Goal: Download file/media

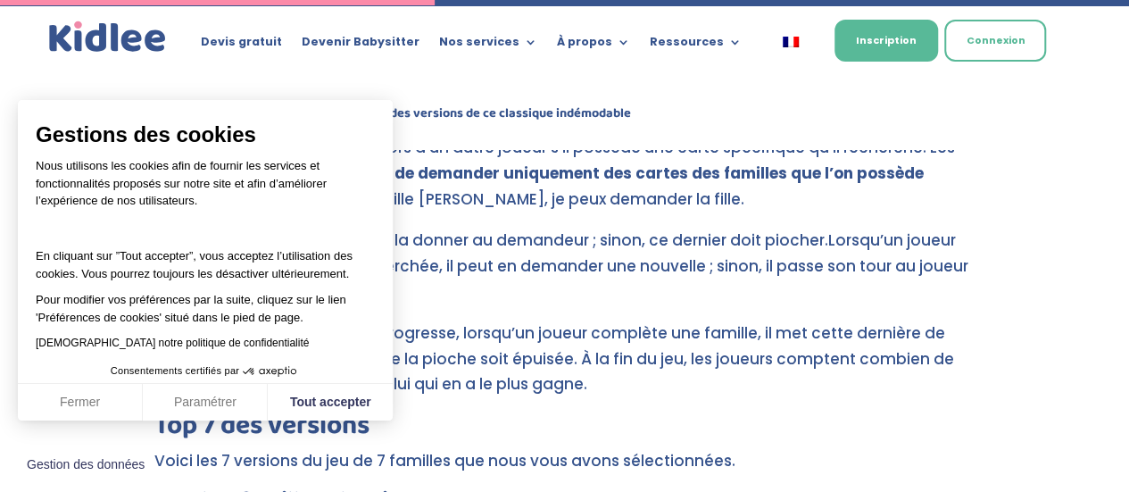
scroll to position [2894, 0]
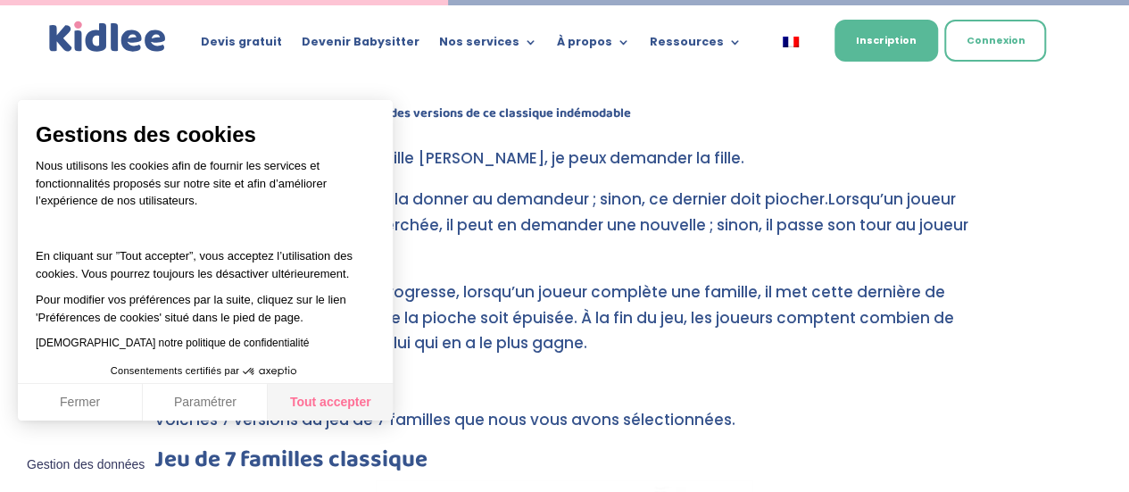
click at [327, 403] on button "Tout accepter" at bounding box center [330, 402] width 125 height 37
checkbox input "true"
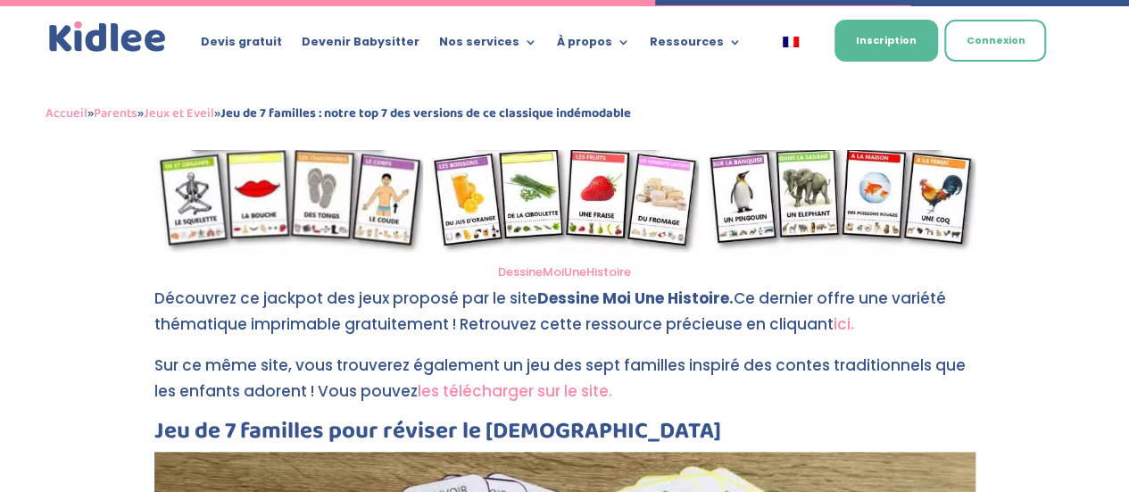
scroll to position [4144, 0]
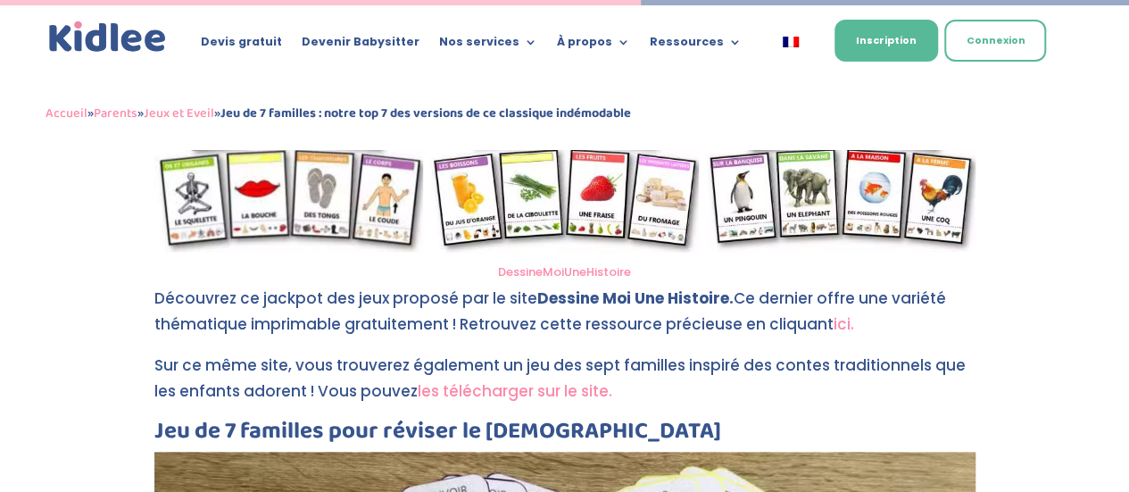
click at [584, 389] on link "les télécharger sur le site." at bounding box center [515, 390] width 195 height 21
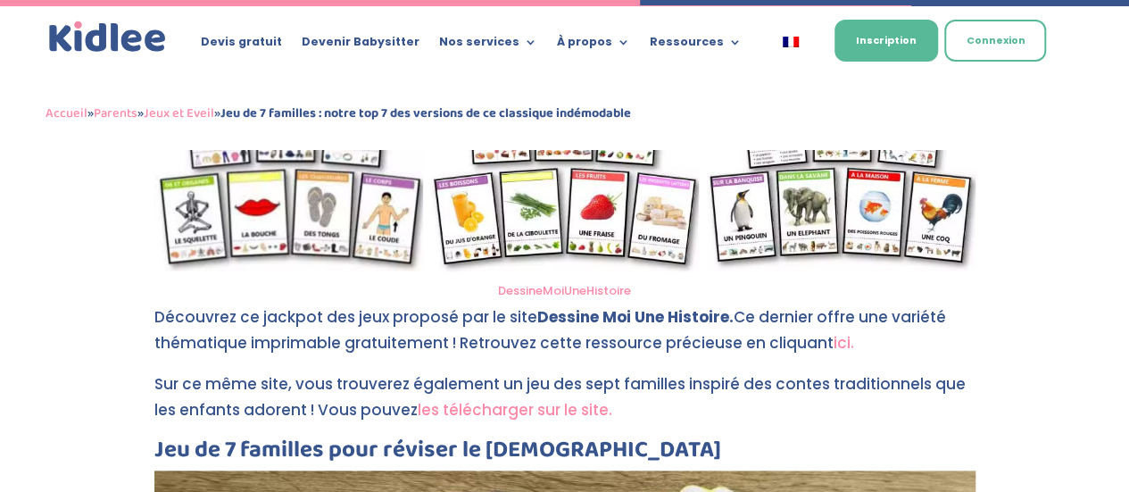
scroll to position [4215, 0]
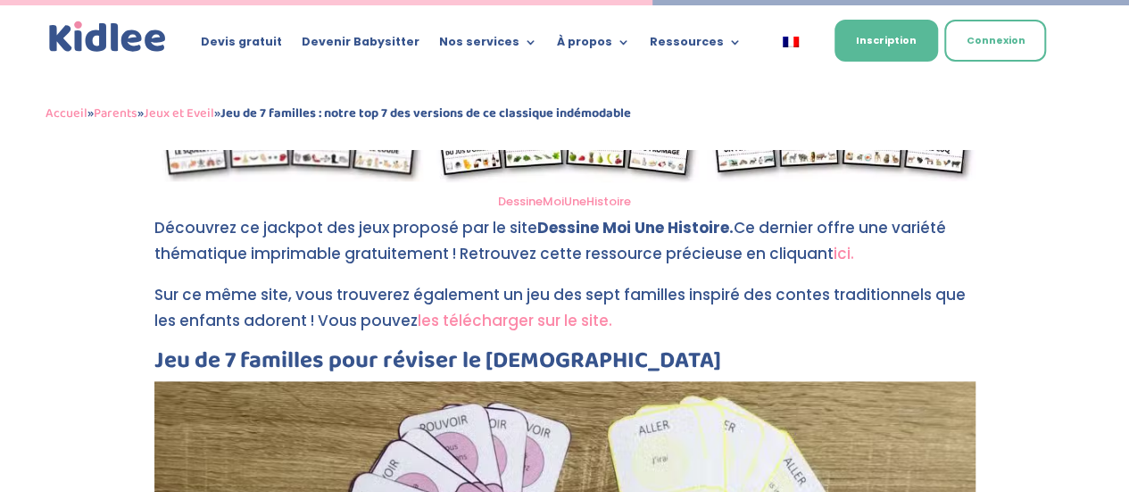
click at [510, 319] on link "les télécharger sur le site." at bounding box center [515, 320] width 195 height 21
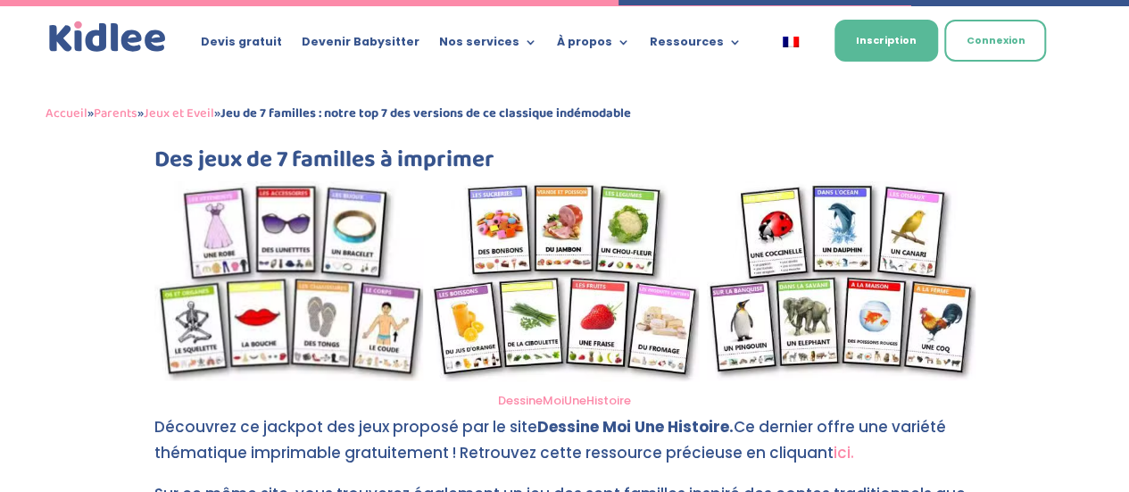
scroll to position [3984, 0]
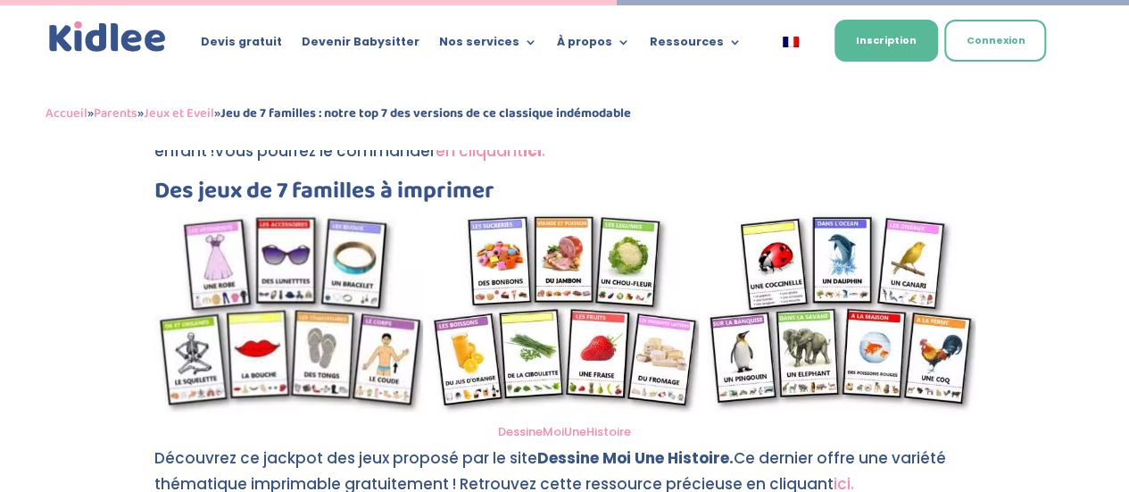
click at [587, 434] on link "DessineMoiUneHistoire" at bounding box center [564, 431] width 133 height 17
